Goal: Task Accomplishment & Management: Use online tool/utility

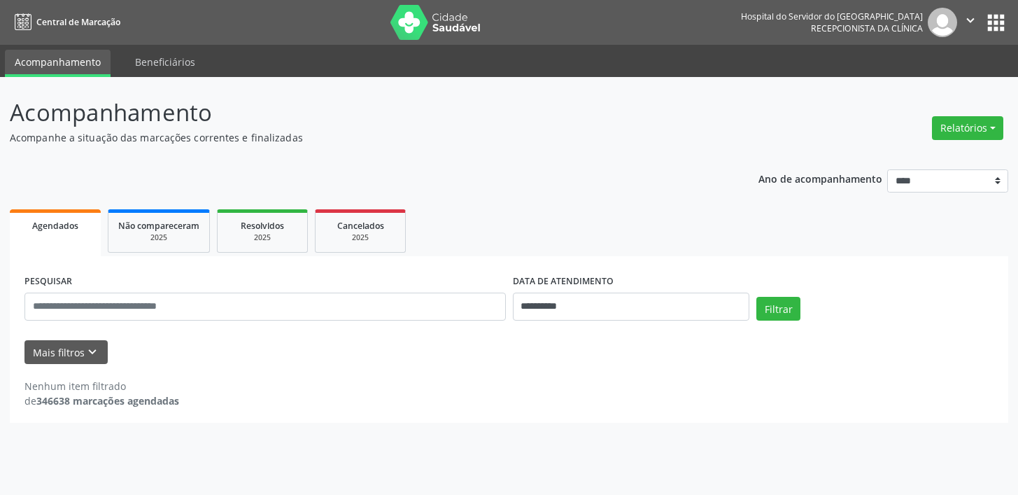
click at [69, 226] on span "Agendados" at bounding box center [55, 226] width 46 height 12
click at [57, 226] on span "Agendados" at bounding box center [55, 226] width 46 height 12
click at [46, 228] on span "Agendados" at bounding box center [55, 226] width 46 height 12
click at [975, 119] on button "Relatórios" at bounding box center [967, 128] width 71 height 24
click at [906, 157] on link "Agendamentos" at bounding box center [928, 158] width 150 height 20
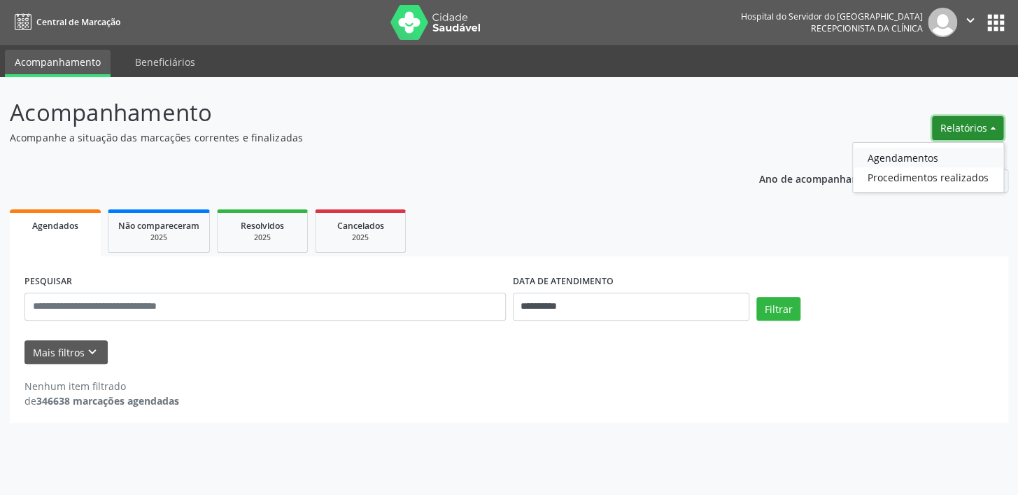
select select "*"
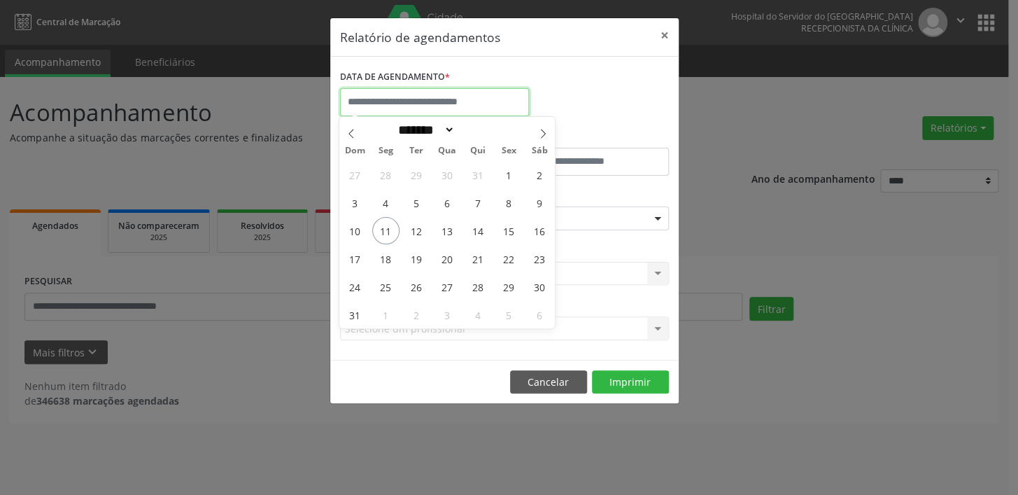
click at [363, 98] on input "text" at bounding box center [434, 102] width 189 height 28
click at [412, 230] on span "12" at bounding box center [416, 230] width 27 height 27
type input "**********"
click at [412, 230] on span "12" at bounding box center [416, 230] width 27 height 27
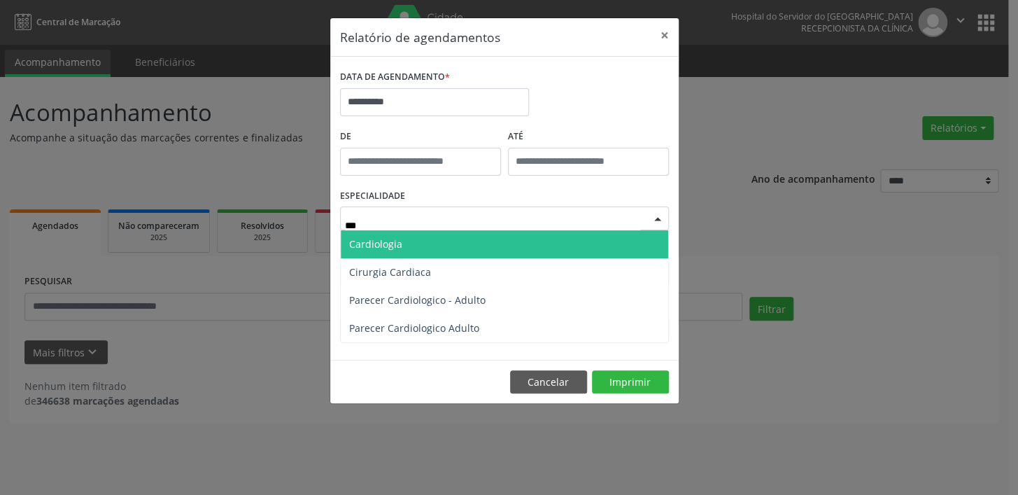
click at [378, 245] on span "Cardiologia" at bounding box center [375, 243] width 53 height 13
type input "***"
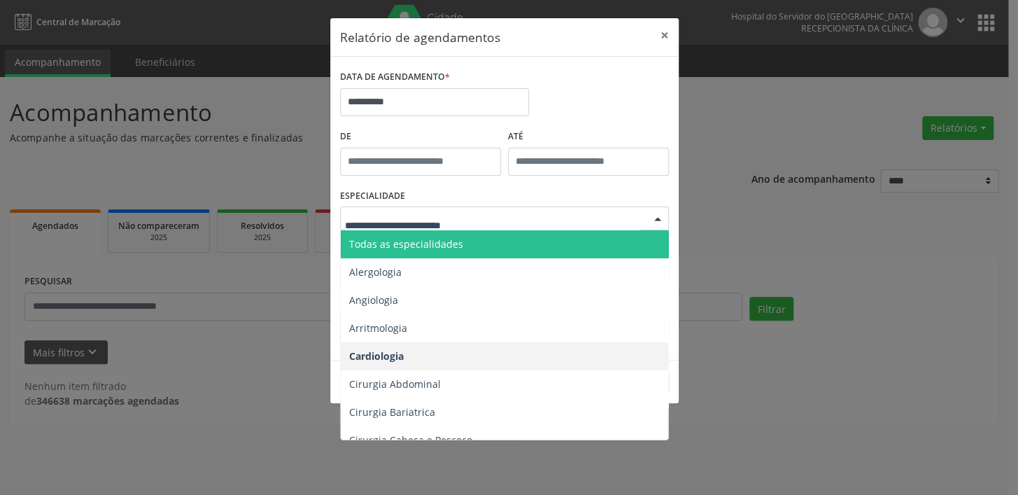
click at [655, 216] on div at bounding box center [657, 219] width 21 height 24
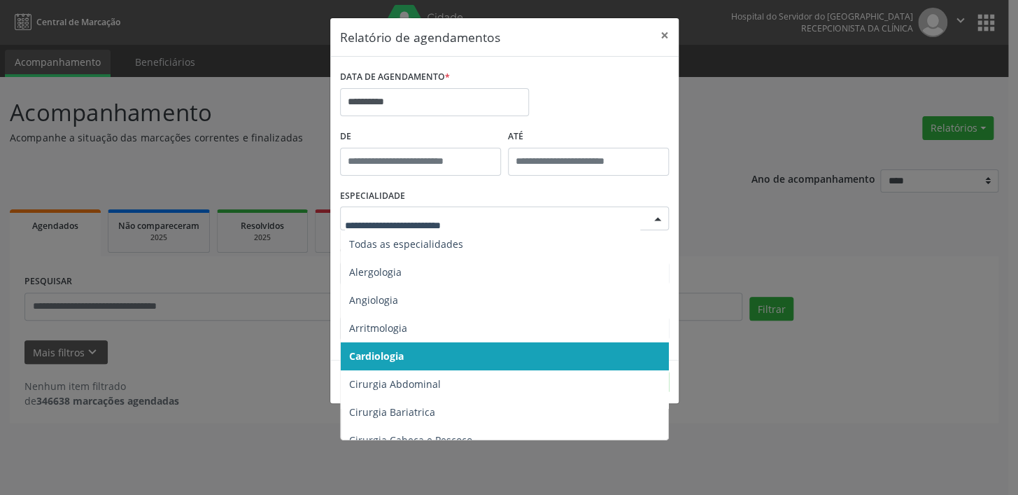
click at [416, 357] on span "Cardiologia" at bounding box center [506, 356] width 330 height 28
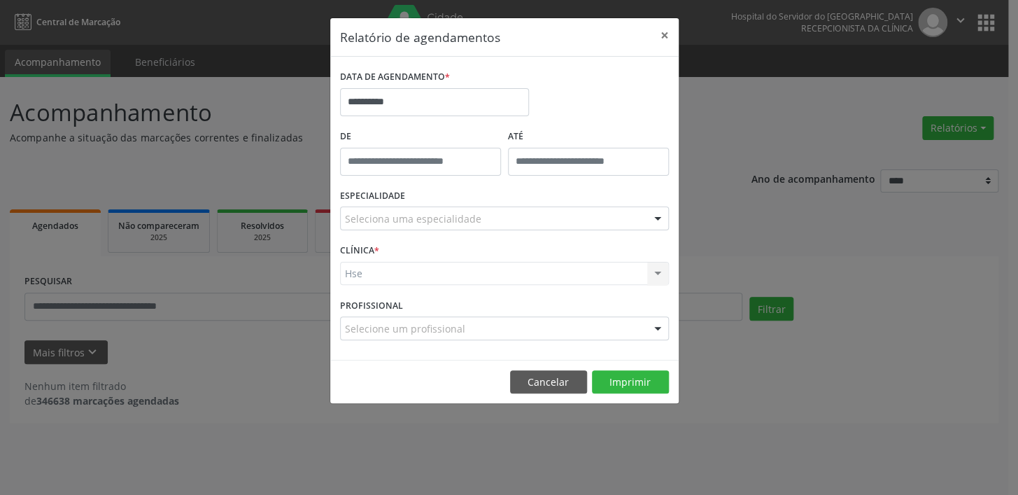
click at [373, 266] on div "Hse Hse Nenhum resultado encontrado para: " " Não há nenhuma opção para ser exi…" at bounding box center [504, 274] width 329 height 24
click at [364, 276] on div "Hse Hse Nenhum resultado encontrado para: " " Não há nenhuma opção para ser exi…" at bounding box center [504, 274] width 329 height 24
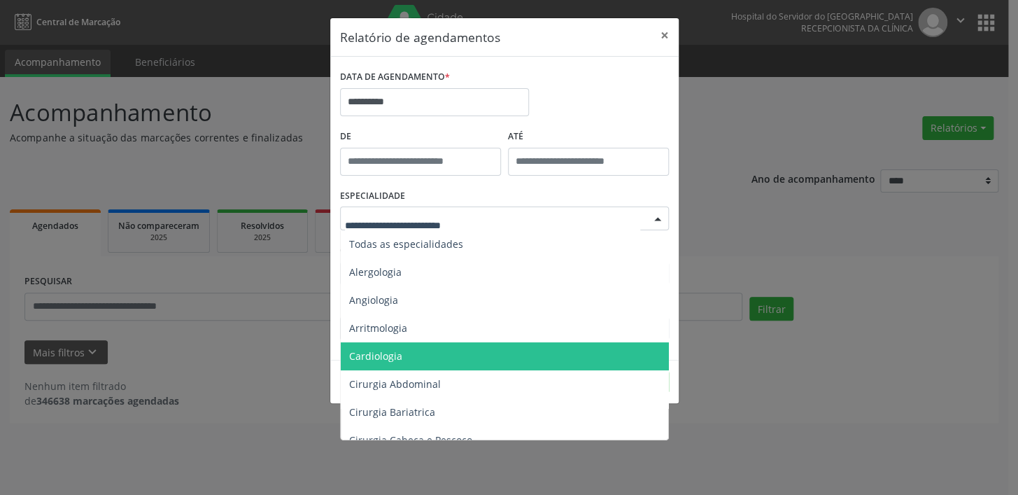
click at [390, 357] on span "Cardiologia" at bounding box center [375, 355] width 53 height 13
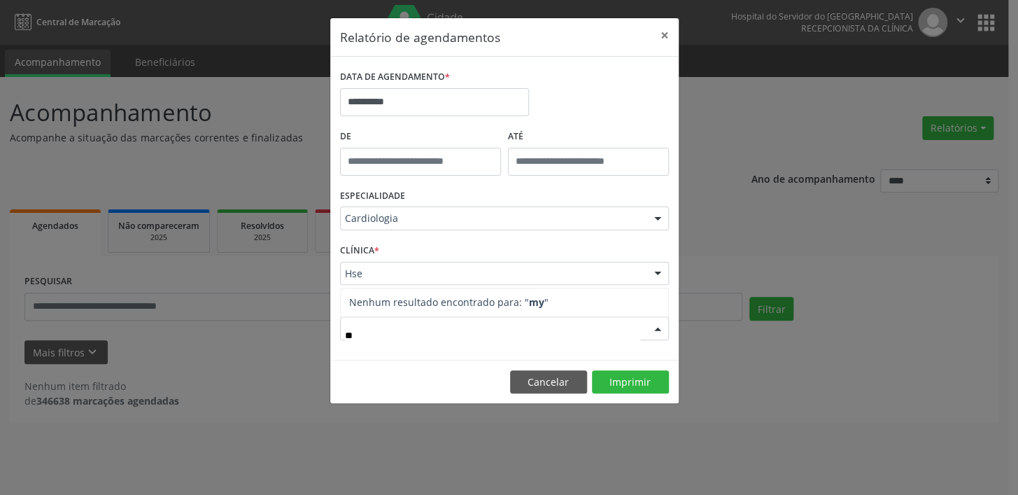
click at [364, 333] on input "**" at bounding box center [492, 335] width 295 height 28
type input "*"
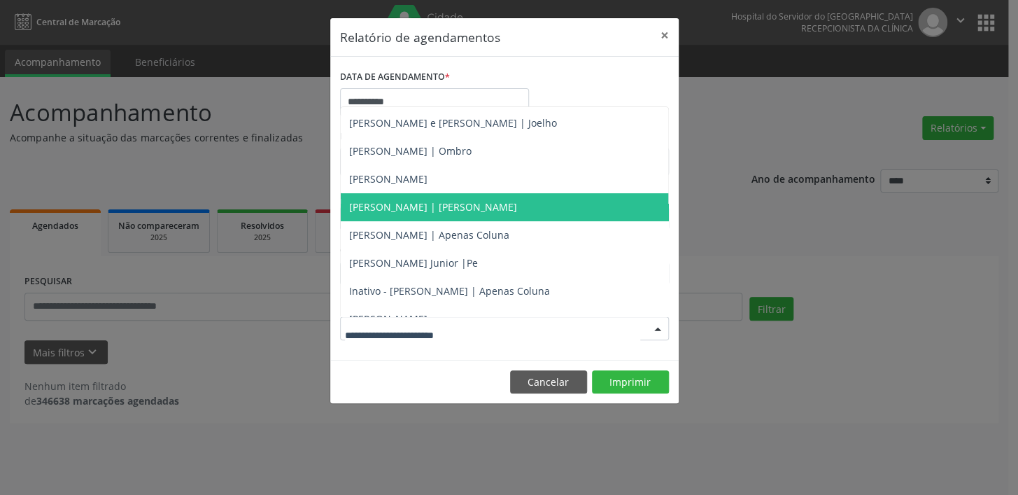
scroll to position [63, 0]
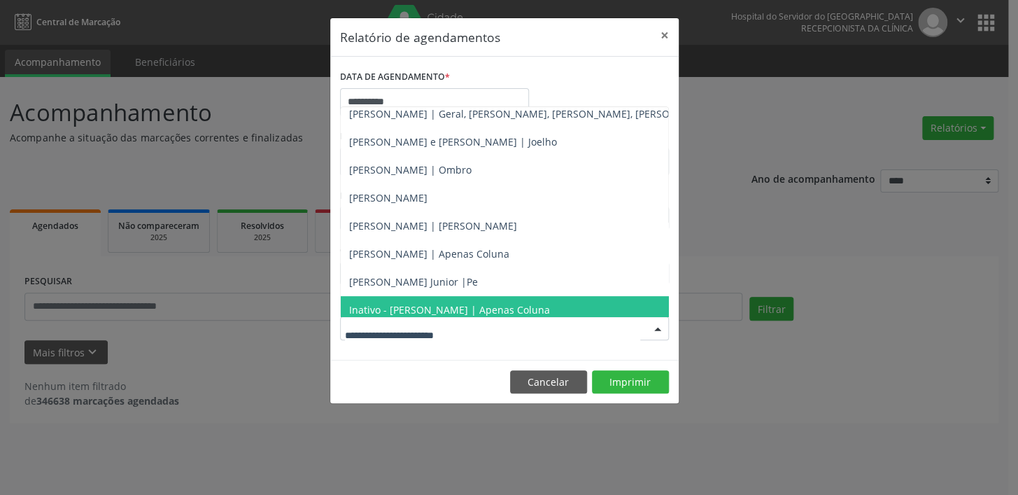
click at [353, 335] on input "text" at bounding box center [492, 335] width 295 height 28
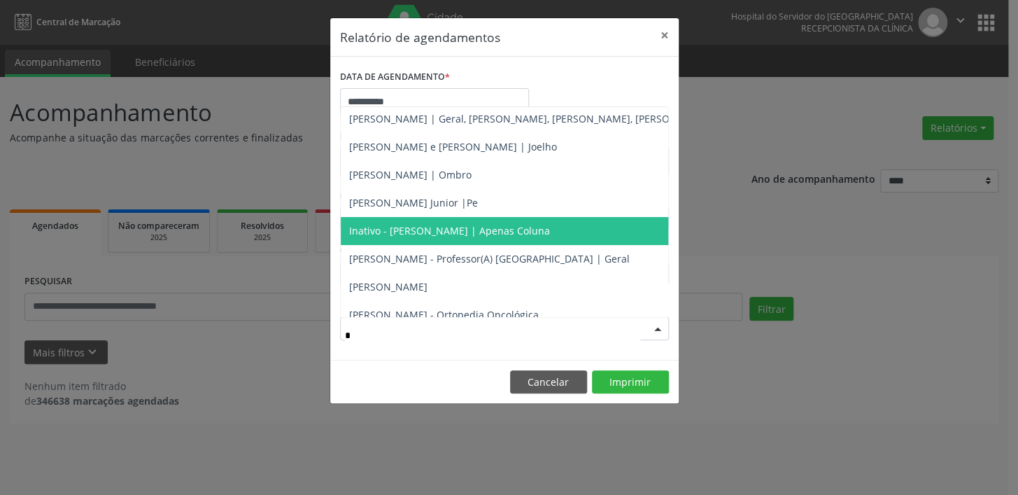
scroll to position [0, 0]
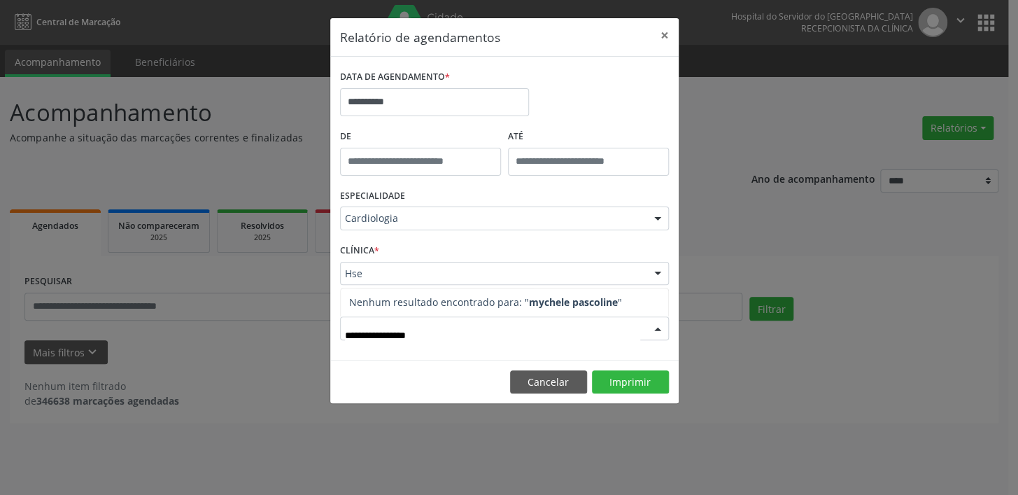
click at [608, 303] on strong "mychele pascoline" at bounding box center [573, 301] width 89 height 13
click at [622, 300] on span "Nenhum resultado encontrado para: " mychele pascoline "" at bounding box center [505, 302] width 328 height 28
type input "**********"
click at [659, 330] on div at bounding box center [657, 329] width 21 height 24
click at [829, 281] on div "**********" at bounding box center [509, 247] width 1018 height 495
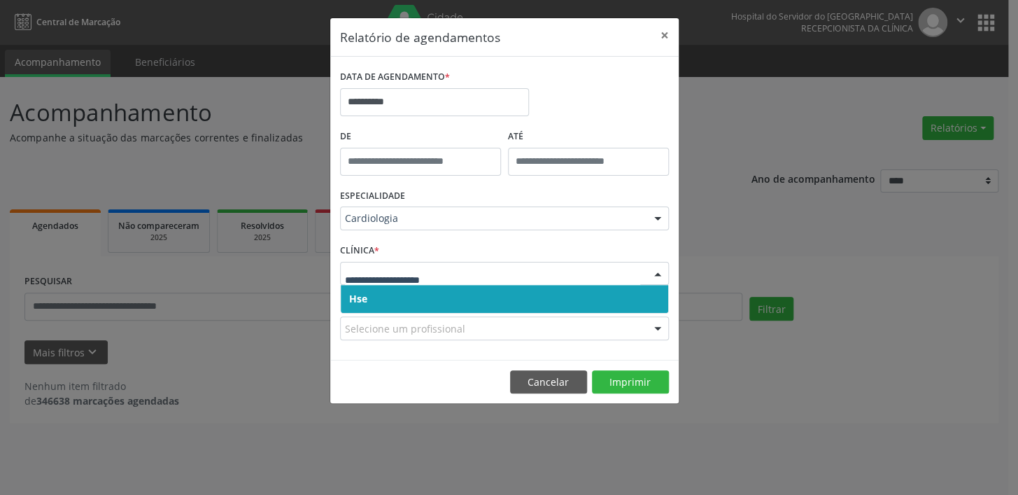
click at [368, 297] on span "Hse" at bounding box center [505, 299] width 328 height 28
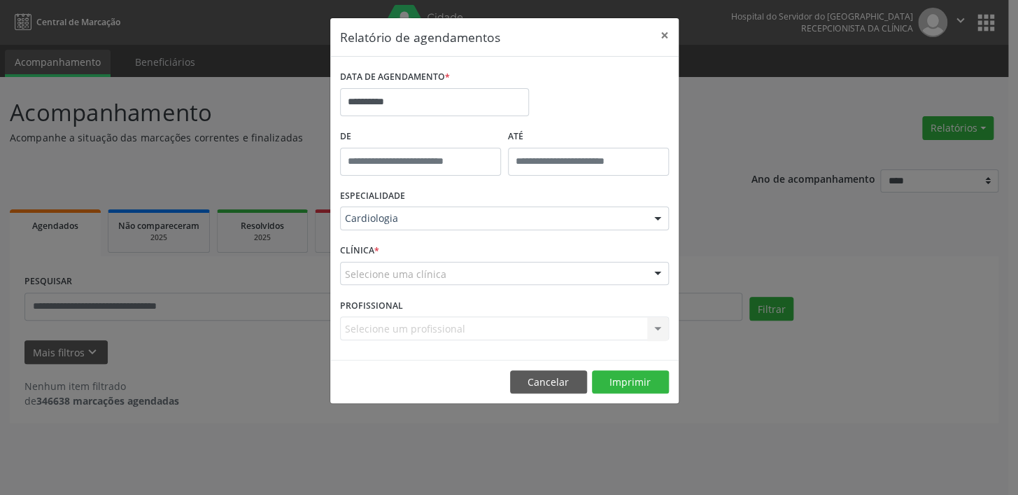
click at [352, 325] on div "Selecione um profissional Todos os profissionais [PERSON_NAME] ([PERSON_NAME]) …" at bounding box center [504, 328] width 329 height 24
click at [462, 272] on div at bounding box center [504, 274] width 329 height 24
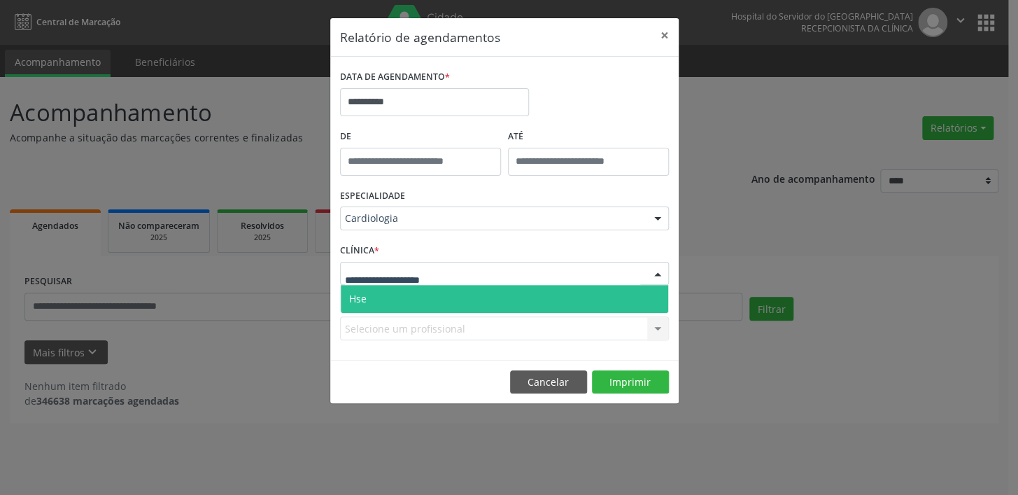
click at [428, 300] on span "Hse" at bounding box center [505, 299] width 328 height 28
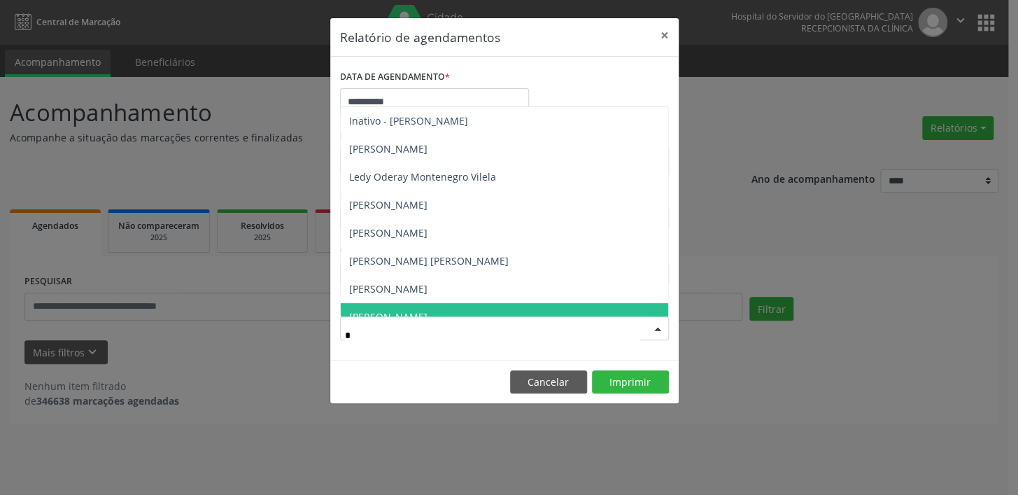
type input "**"
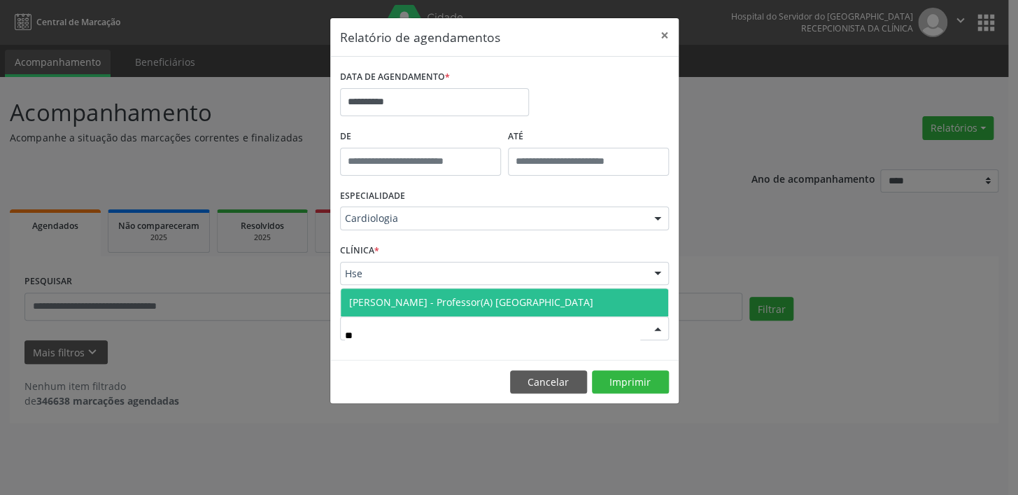
click at [388, 298] on span "[PERSON_NAME] - Professor(A) [GEOGRAPHIC_DATA]" at bounding box center [471, 301] width 244 height 13
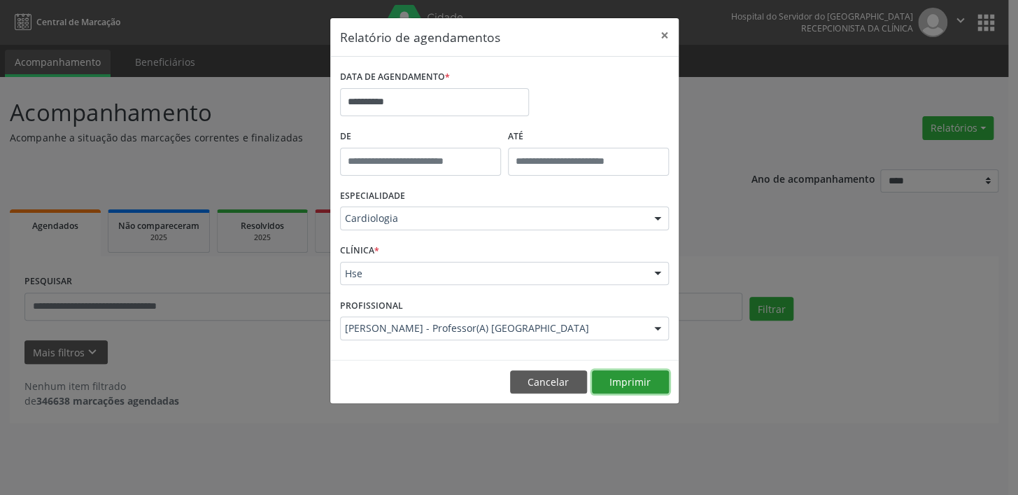
click at [641, 377] on button "Imprimir" at bounding box center [630, 382] width 77 height 24
